Goal: Task Accomplishment & Management: Use online tool/utility

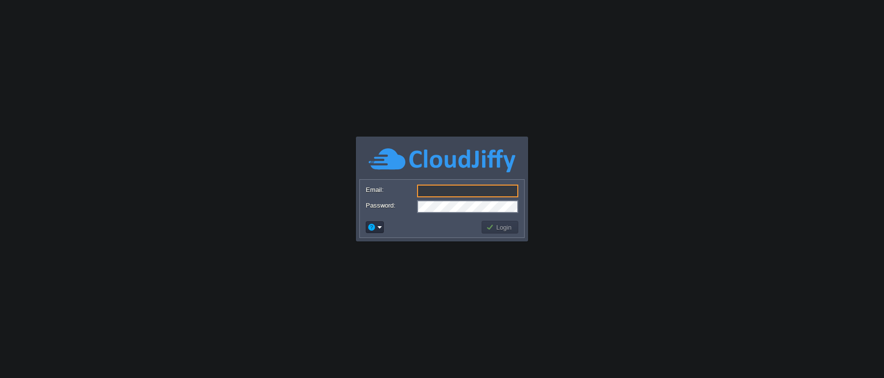
click at [436, 192] on input "Email:" at bounding box center [467, 190] width 101 height 13
type input "[EMAIL_ADDRESS][DOMAIN_NAME]"
click at [492, 226] on button "Login" at bounding box center [500, 227] width 28 height 9
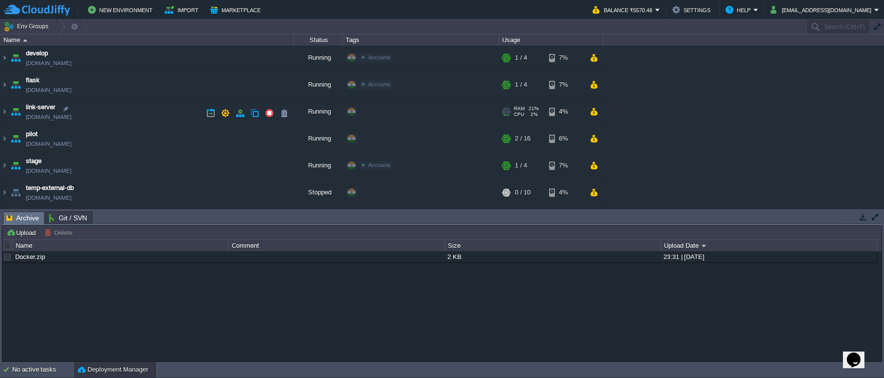
scroll to position [98, 0]
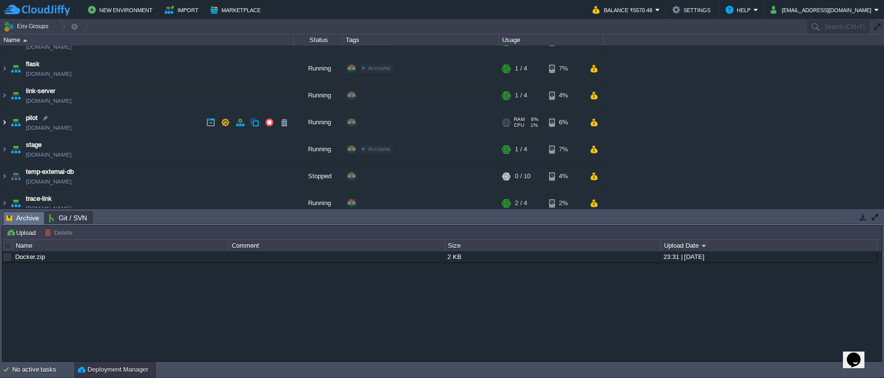
click at [6, 123] on img at bounding box center [4, 122] width 8 height 26
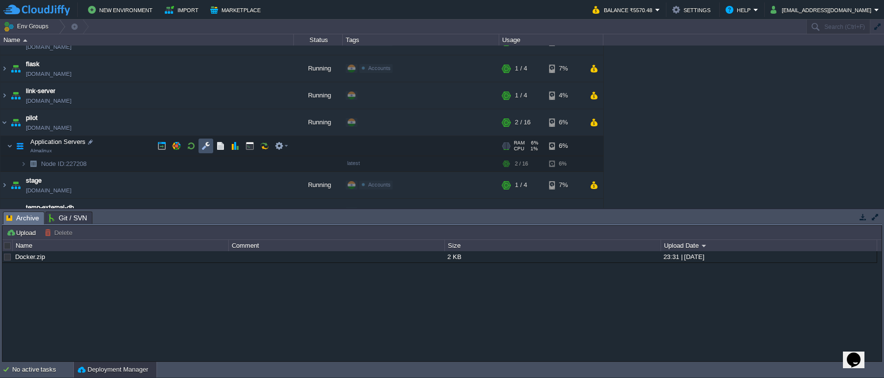
click at [202, 145] on button "button" at bounding box center [206, 145] width 9 height 9
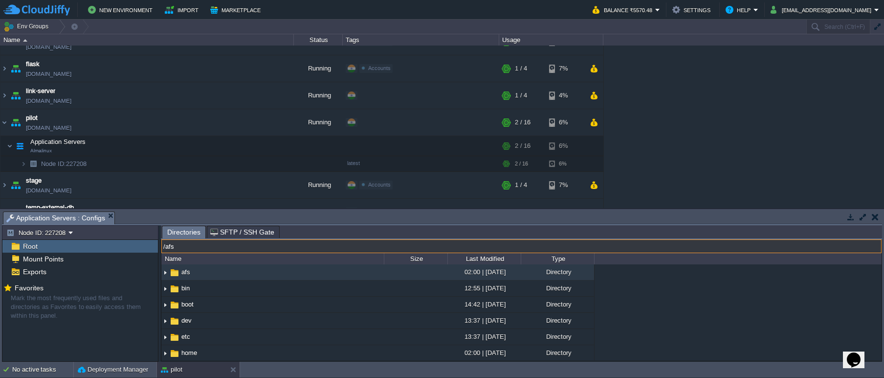
click at [306, 246] on input "/afs" at bounding box center [521, 246] width 720 height 14
type input "/usr/share/nginx/html"
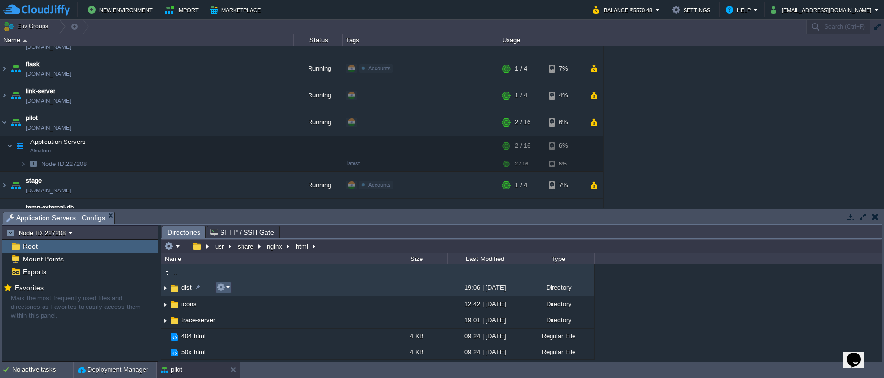
click at [230, 288] on td at bounding box center [223, 287] width 17 height 12
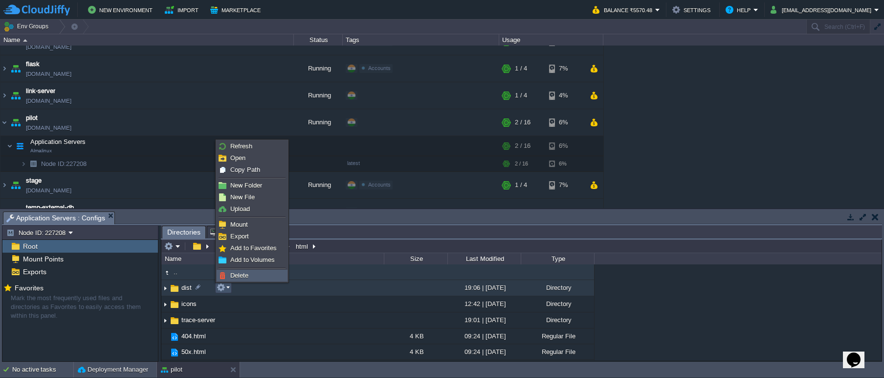
click at [240, 278] on span "Delete" at bounding box center [239, 274] width 18 height 7
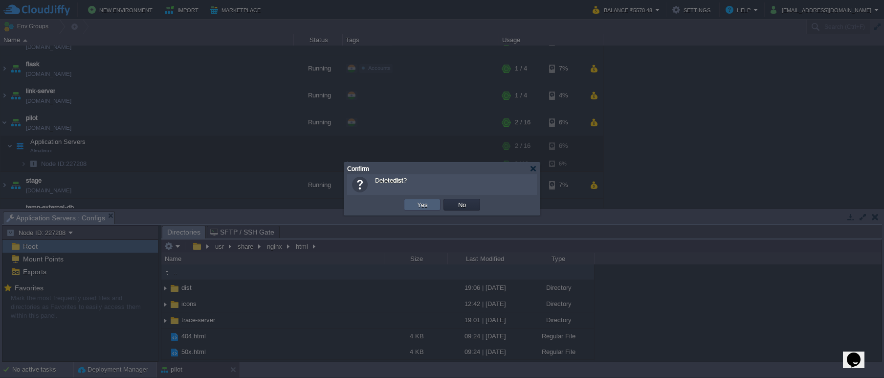
click at [411, 207] on td "Yes" at bounding box center [422, 205] width 37 height 12
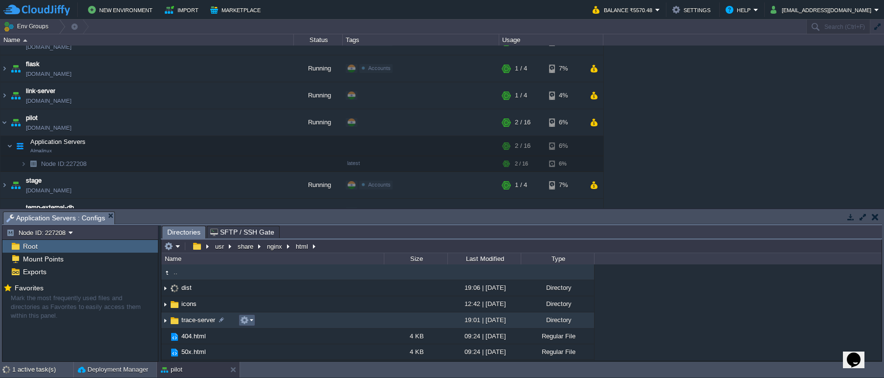
click at [253, 320] on em at bounding box center [246, 319] width 13 height 9
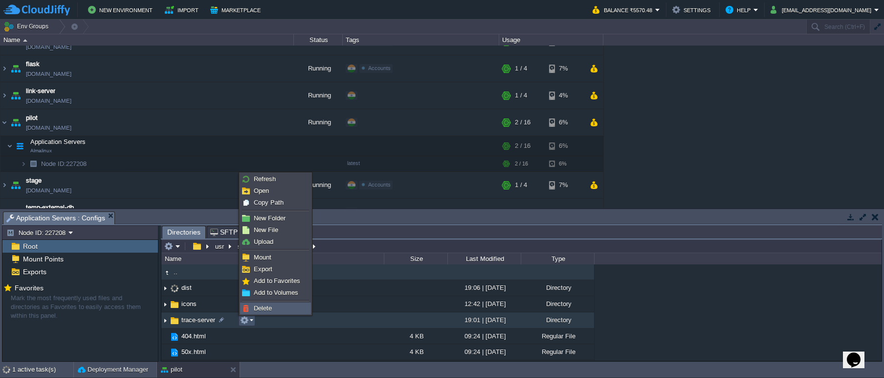
click at [259, 308] on span "Delete" at bounding box center [263, 307] width 18 height 7
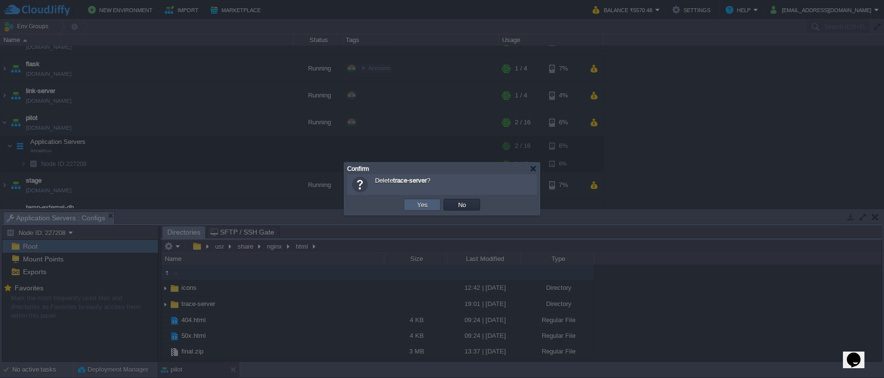
click at [410, 207] on td "Yes" at bounding box center [422, 205] width 37 height 12
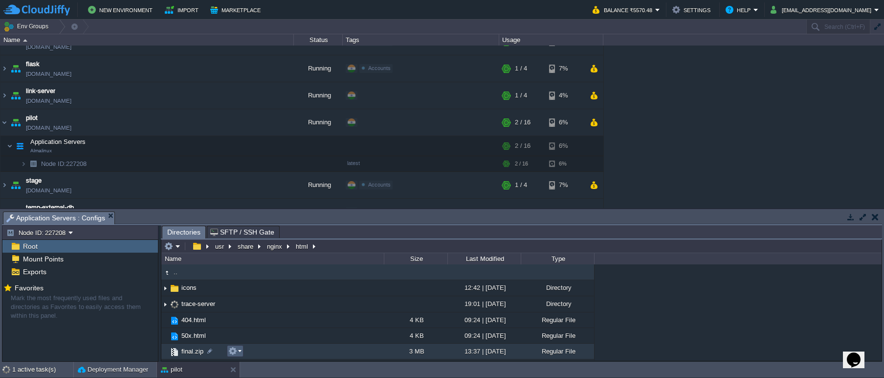
click at [241, 355] on em at bounding box center [234, 350] width 13 height 9
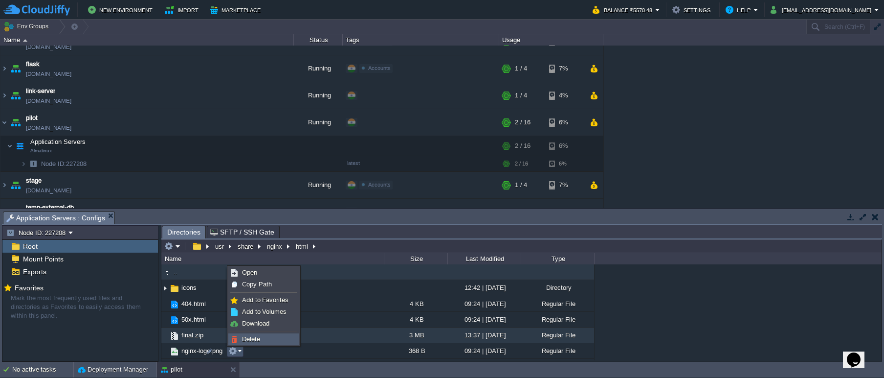
click at [250, 340] on span "Delete" at bounding box center [251, 338] width 18 height 7
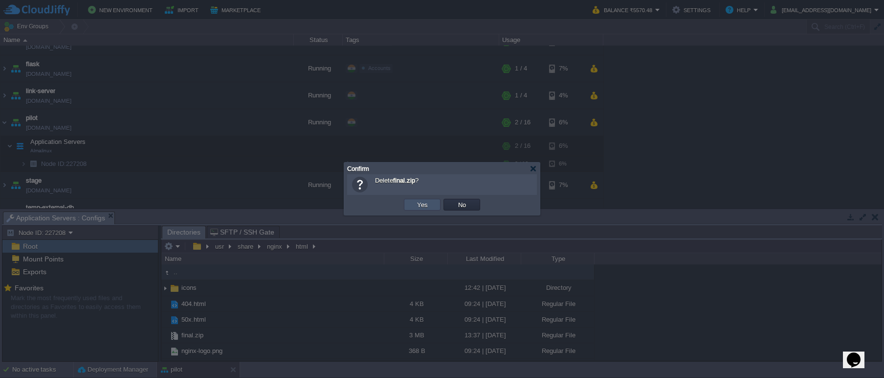
click at [423, 208] on button "Yes" at bounding box center [422, 204] width 17 height 9
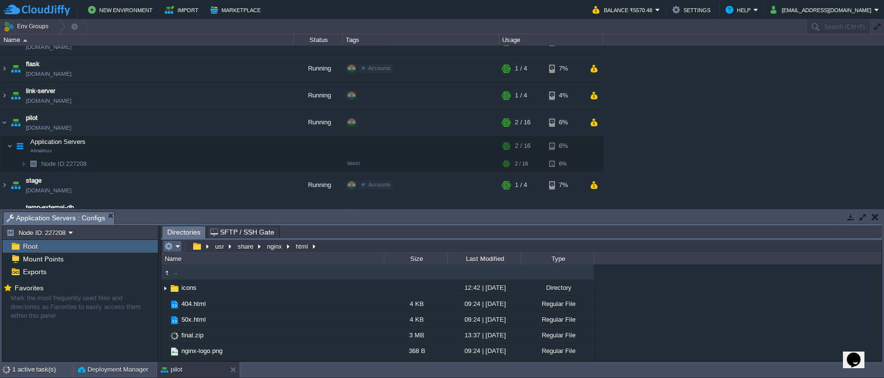
click at [179, 248] on em at bounding box center [172, 246] width 16 height 9
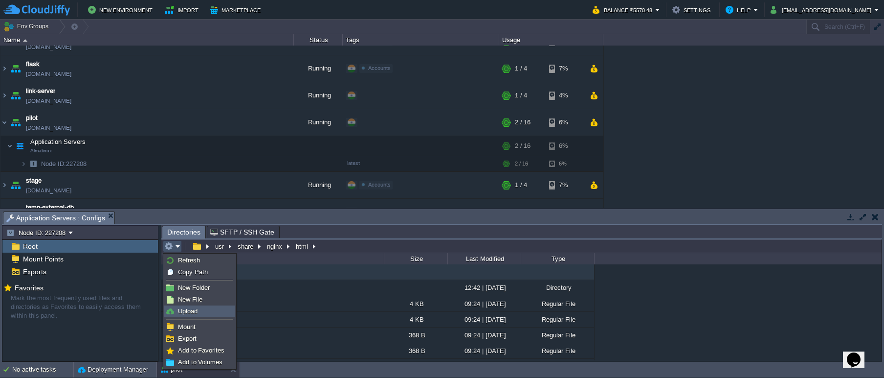
click at [190, 311] on span "Upload" at bounding box center [188, 310] width 20 height 7
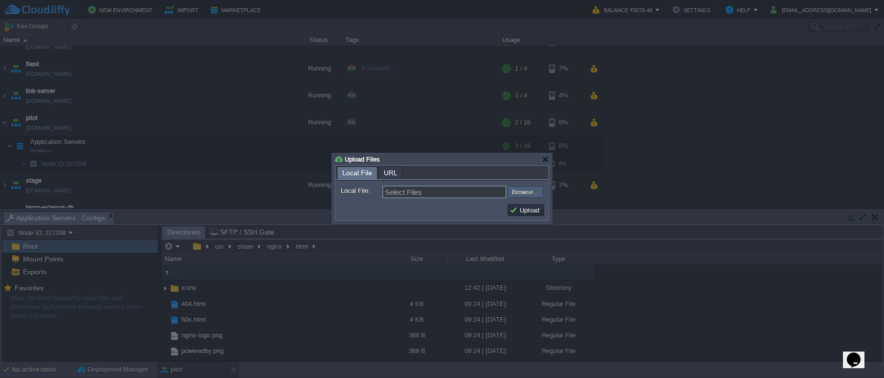
click at [526, 190] on input "file" at bounding box center [482, 192] width 124 height 12
type input "C:\fakepath\final.zip"
type input "final.zip"
click at [516, 214] on button "Upload" at bounding box center [526, 209] width 33 height 9
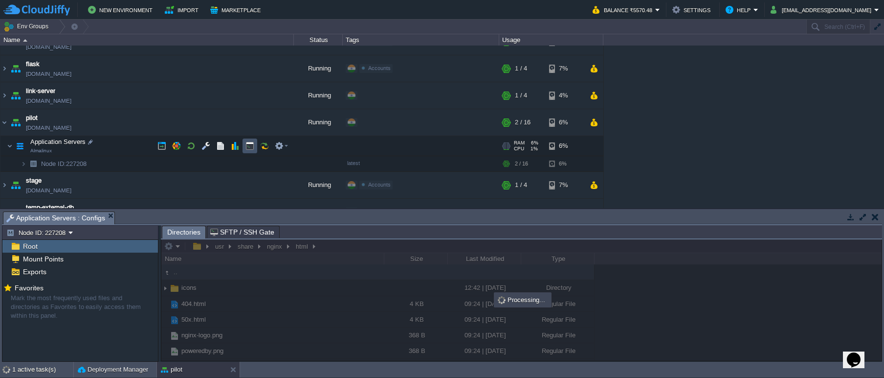
click at [247, 148] on button "button" at bounding box center [250, 145] width 9 height 9
click at [91, 214] on span "Application Servers : Configs" at bounding box center [55, 218] width 99 height 12
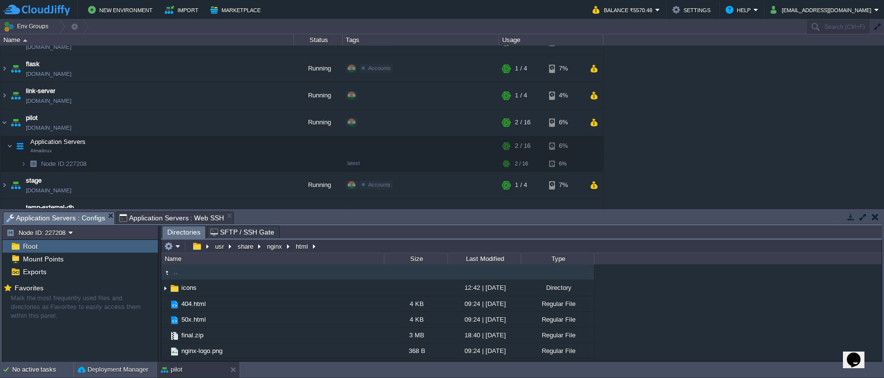
type input "#000000"
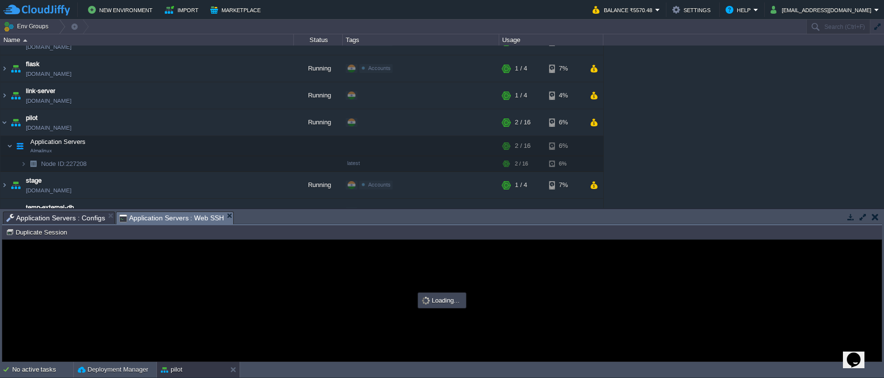
click at [185, 217] on span "Application Servers : Web SSH" at bounding box center [171, 218] width 105 height 12
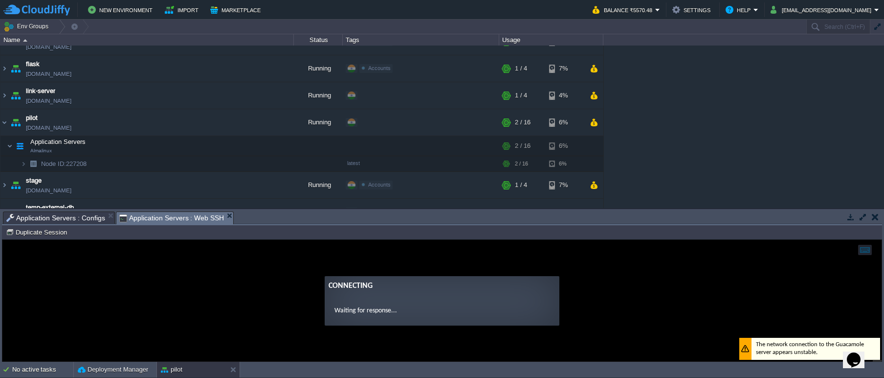
click at [81, 219] on span "Application Servers : Configs" at bounding box center [55, 218] width 99 height 12
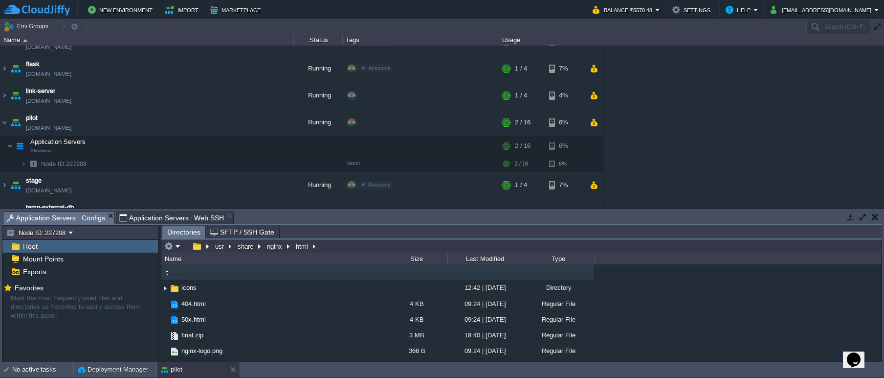
type input "/usr/share/nginx/html"
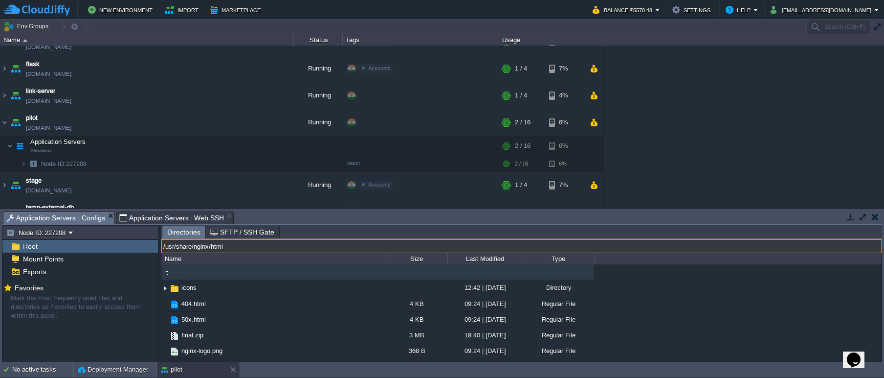
click at [322, 245] on input "/usr/share/nginx/html" at bounding box center [521, 246] width 720 height 14
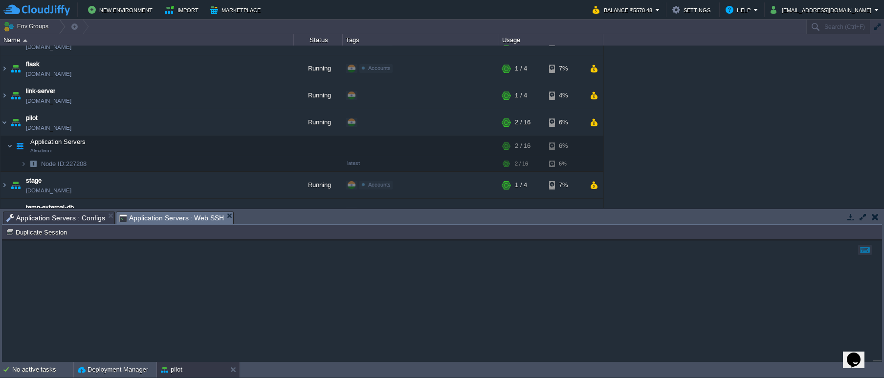
click at [170, 217] on span "Application Servers : Web SSH" at bounding box center [171, 218] width 105 height 12
click at [97, 220] on span "Application Servers : Configs" at bounding box center [55, 218] width 99 height 12
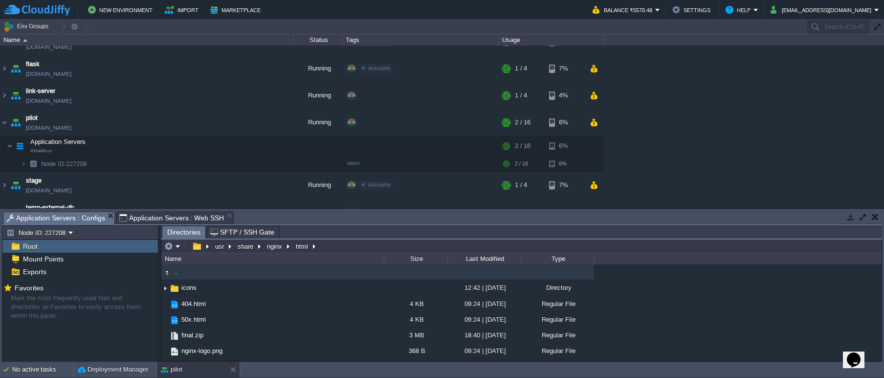
click at [183, 220] on span "Application Servers : Web SSH" at bounding box center [171, 218] width 105 height 12
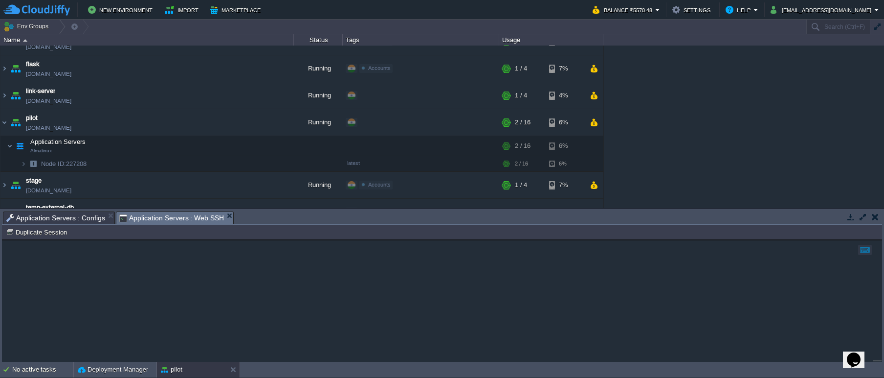
click at [100, 218] on span "Application Servers : Configs" at bounding box center [55, 218] width 99 height 12
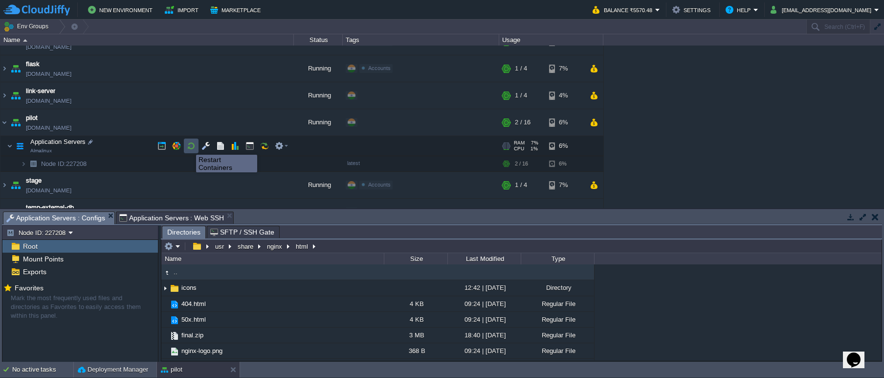
click at [189, 146] on button "button" at bounding box center [191, 145] width 9 height 9
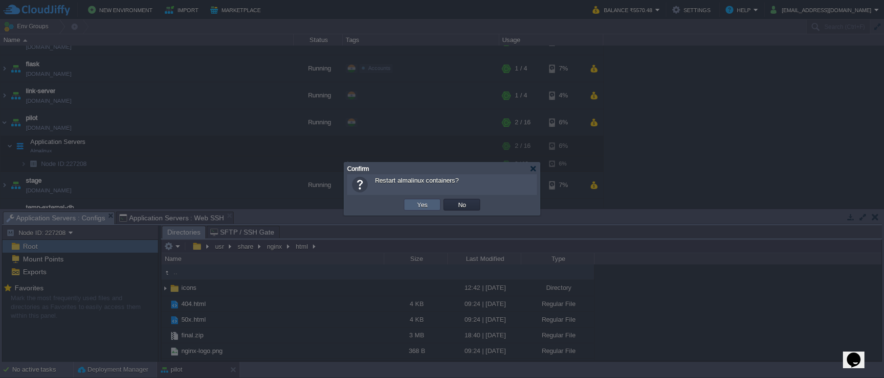
click at [408, 202] on td "Yes" at bounding box center [422, 205] width 37 height 12
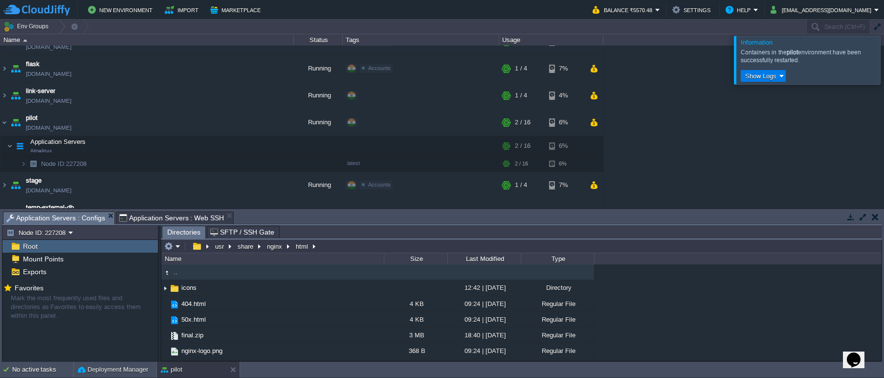
click at [884, 55] on div at bounding box center [896, 60] width 0 height 48
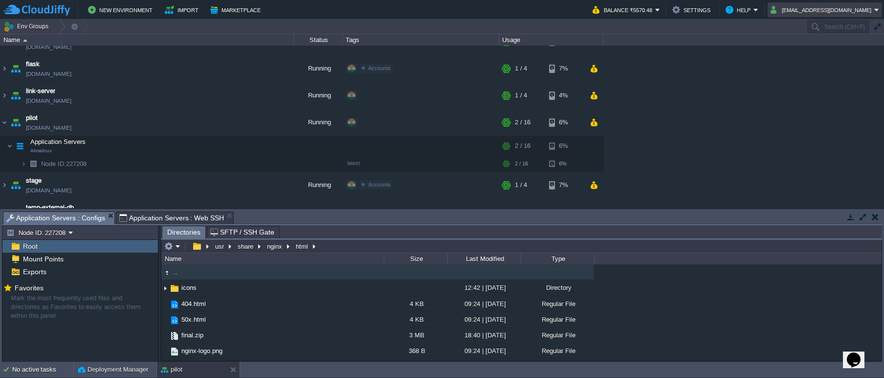
click at [857, 12] on button "[EMAIL_ADDRESS][DOMAIN_NAME]" at bounding box center [823, 10] width 104 height 12
click at [854, 48] on link "Sign out" at bounding box center [840, 51] width 82 height 11
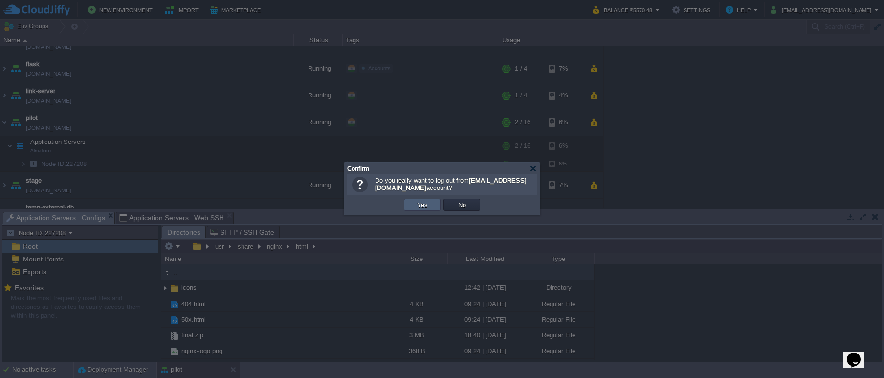
click at [437, 205] on td "Yes" at bounding box center [422, 205] width 37 height 12
